Goal: Find specific page/section: Find specific page/section

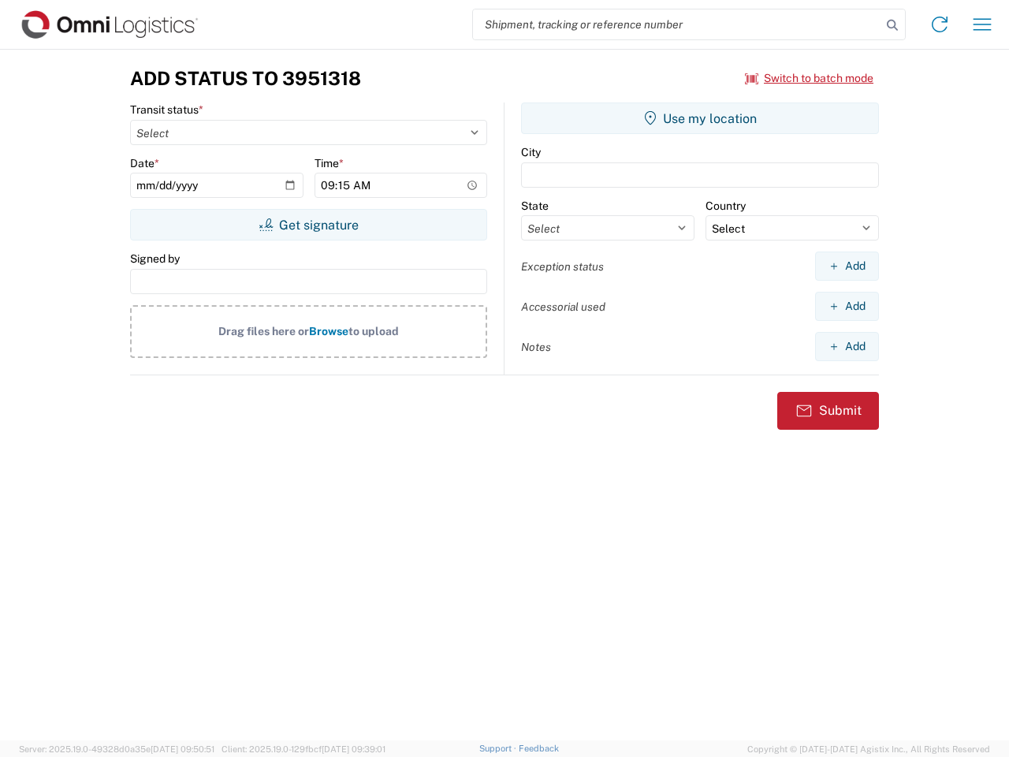
click at [677, 24] on input "search" at bounding box center [677, 24] width 408 height 30
click at [892, 25] on icon at bounding box center [892, 25] width 22 height 22
click at [939, 24] on icon at bounding box center [939, 24] width 25 height 25
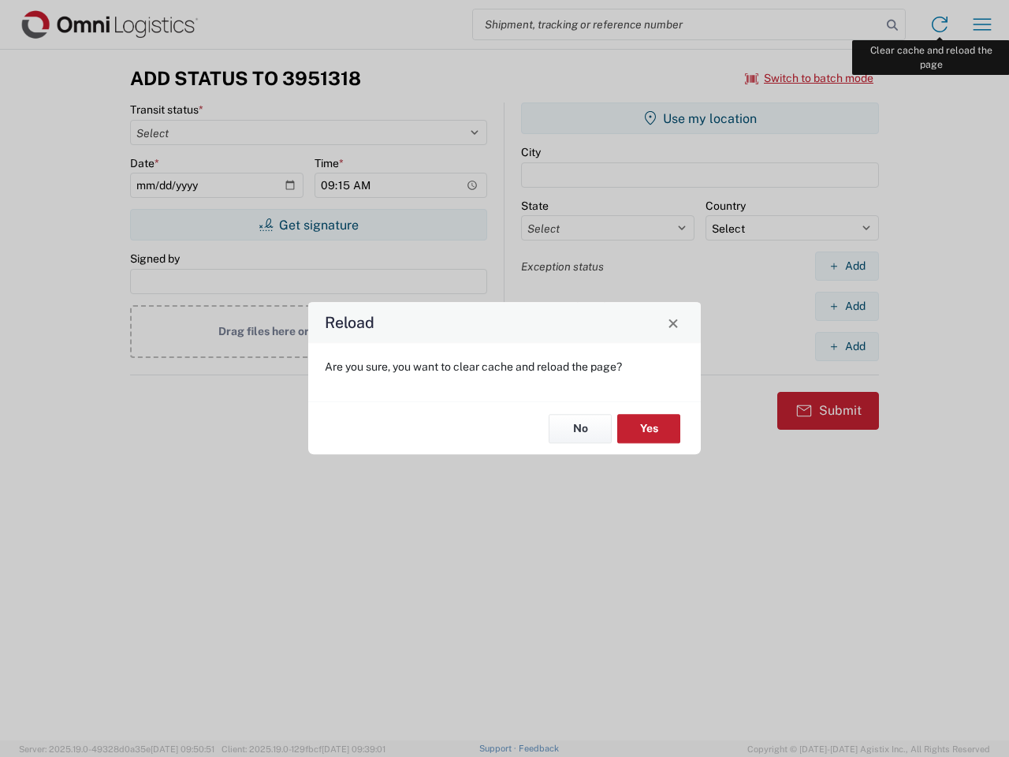
click at [982, 24] on div "Reload Are you sure, you want to clear cache and reload the page? No Yes" at bounding box center [504, 378] width 1009 height 757
click at [809, 78] on div "Reload Are you sure, you want to clear cache and reload the page? No Yes" at bounding box center [504, 378] width 1009 height 757
click at [308, 225] on div "Reload Are you sure, you want to clear cache and reload the page? No Yes" at bounding box center [504, 378] width 1009 height 757
click at [700, 118] on div "Reload Are you sure, you want to clear cache and reload the page? No Yes" at bounding box center [504, 378] width 1009 height 757
click at [846, 266] on div "Reload Are you sure, you want to clear cache and reload the page? No Yes" at bounding box center [504, 378] width 1009 height 757
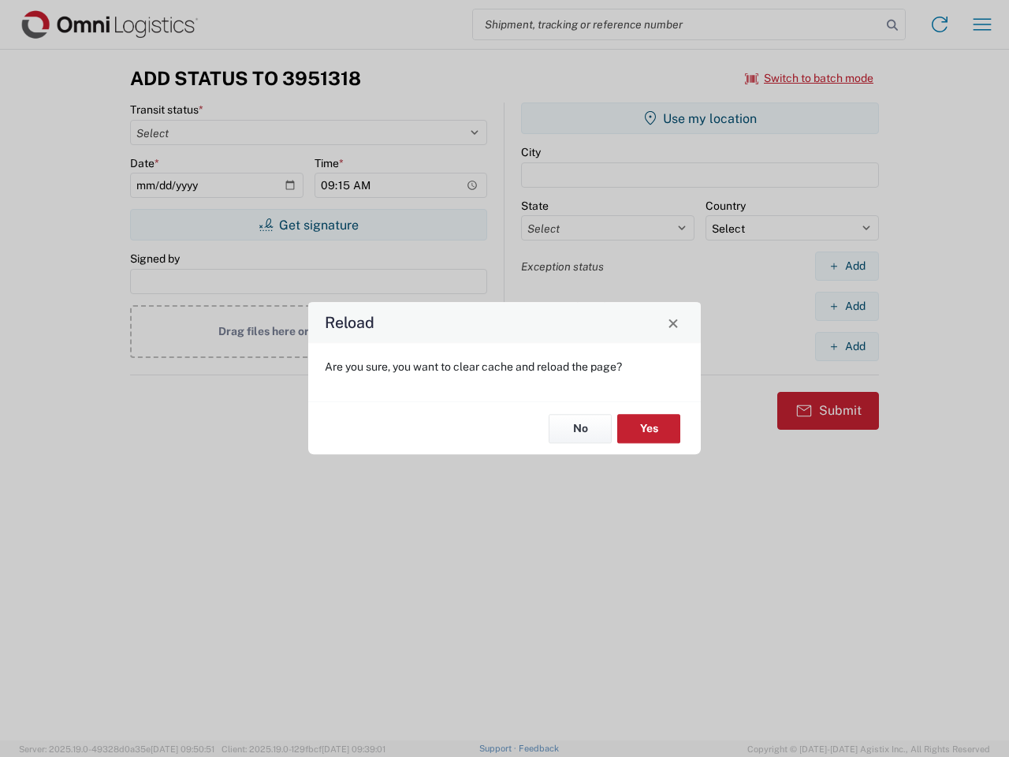
click at [846, 306] on div "Reload Are you sure, you want to clear cache and reload the page? No Yes" at bounding box center [504, 378] width 1009 height 757
click at [846, 346] on div "Reload Are you sure, you want to clear cache and reload the page? No Yes" at bounding box center [504, 378] width 1009 height 757
